Goal: Task Accomplishment & Management: Use online tool/utility

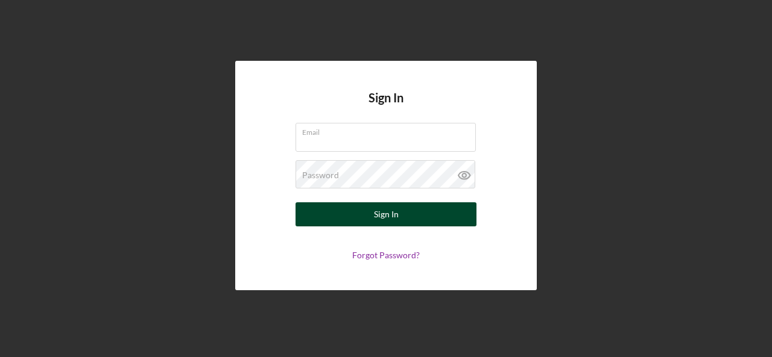
type input "kim@kimistry.net"
click at [385, 214] on div "Sign In" at bounding box center [386, 215] width 25 height 24
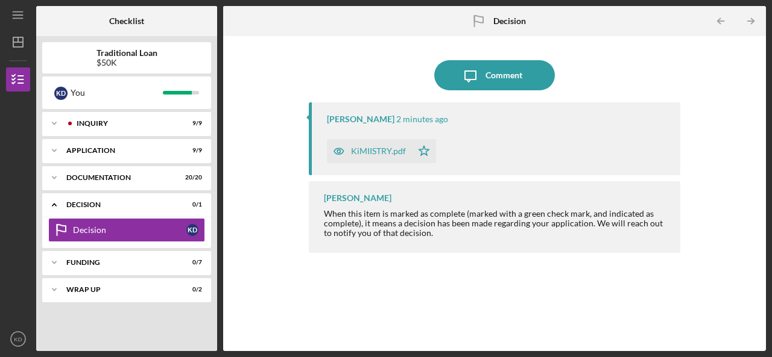
click at [376, 147] on div "KiMIISTRY.pdf" at bounding box center [378, 151] width 55 height 10
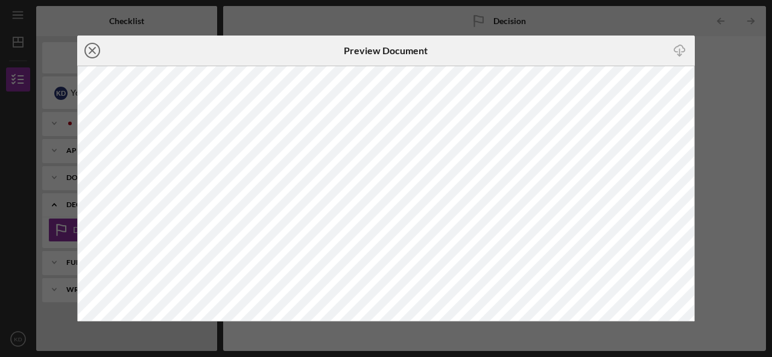
click at [94, 49] on line at bounding box center [92, 51] width 6 height 6
